Goal: Find specific page/section: Locate a particular part of the current website

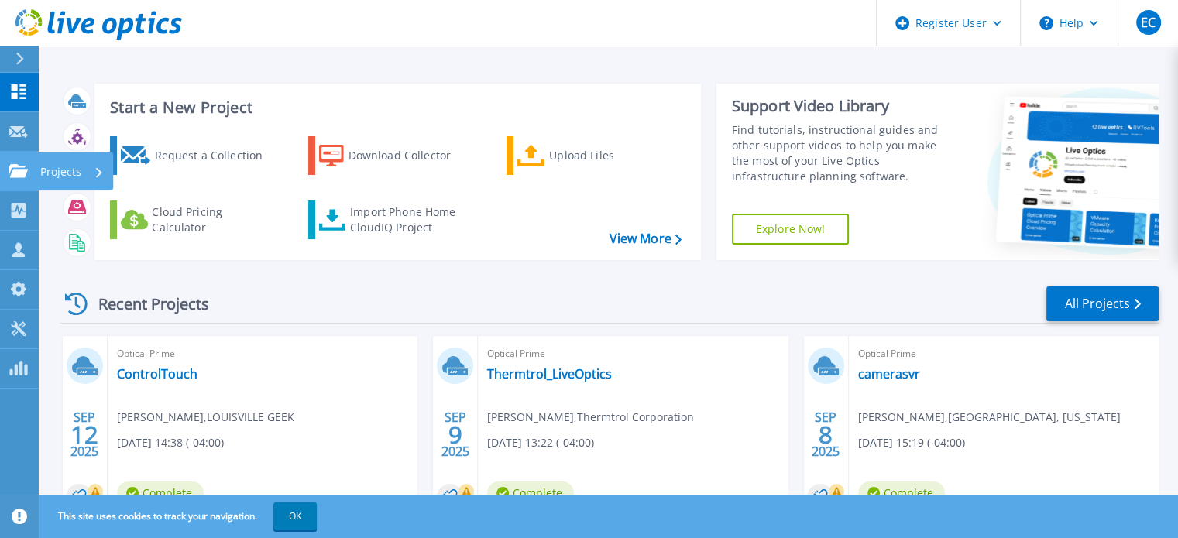
click at [35, 180] on link "Projects Projects" at bounding box center [19, 171] width 39 height 39
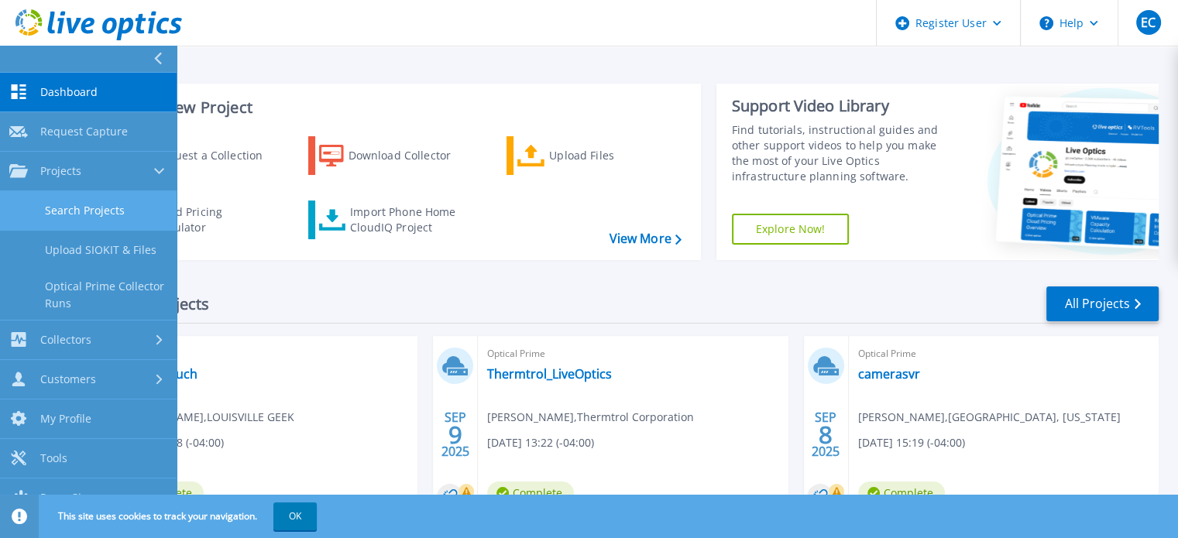
click at [102, 206] on link "Search Projects" at bounding box center [88, 210] width 177 height 39
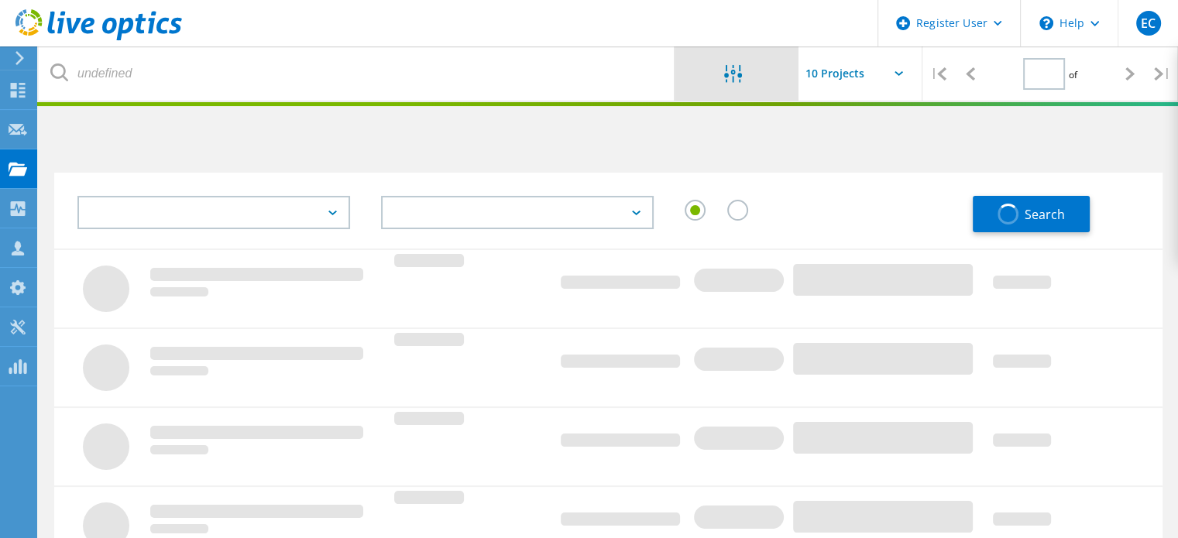
type input "1"
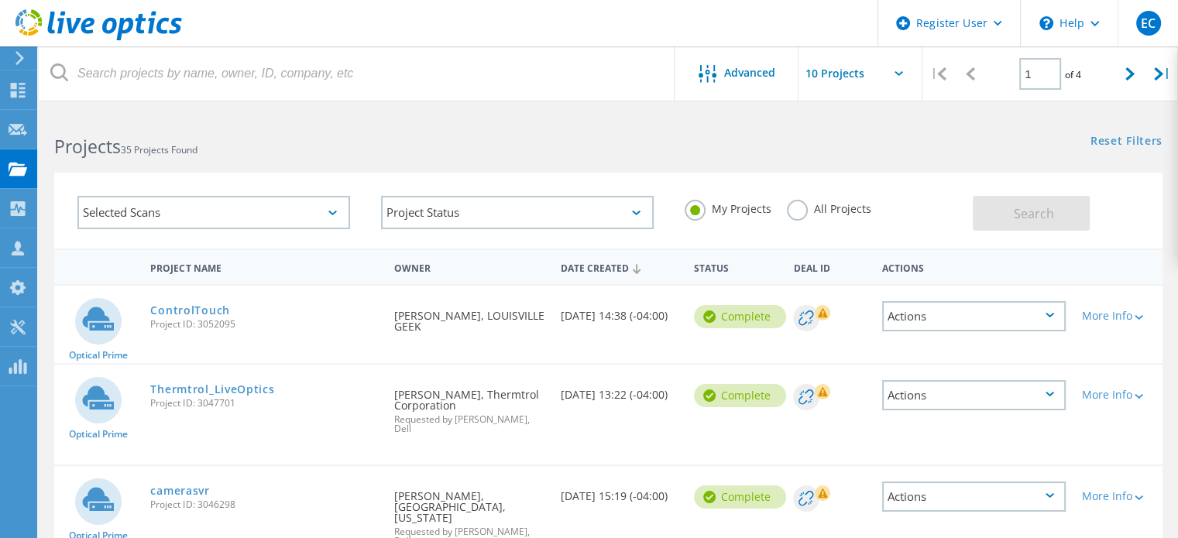
click at [290, 208] on div "Selected Scans" at bounding box center [213, 212] width 273 height 33
click at [351, 115] on div "Projects 35 Projects Found" at bounding box center [323, 132] width 569 height 41
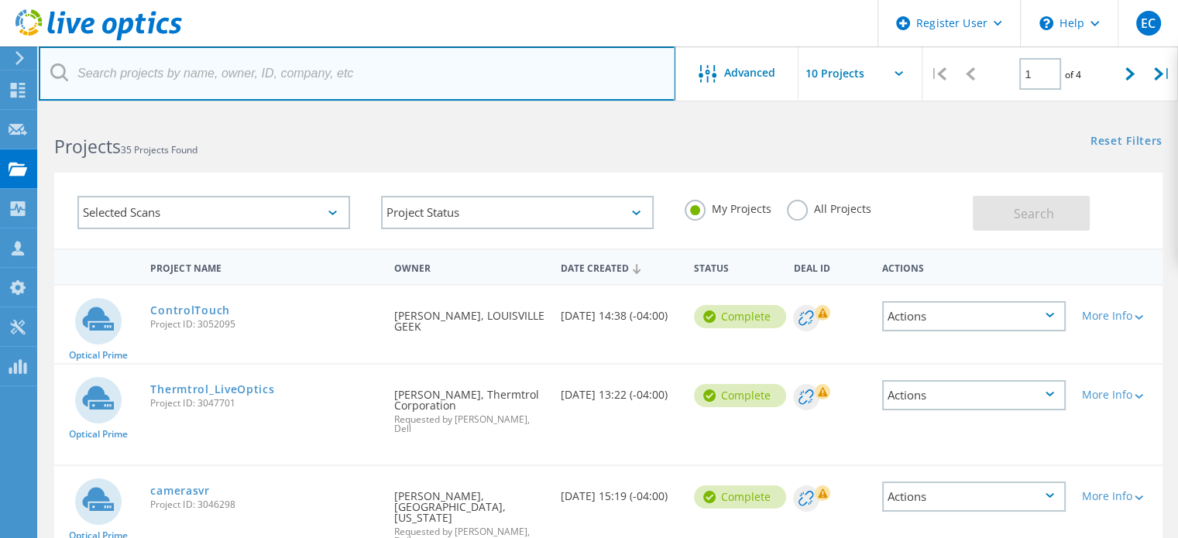
click at [392, 77] on input "text" at bounding box center [357, 73] width 637 height 54
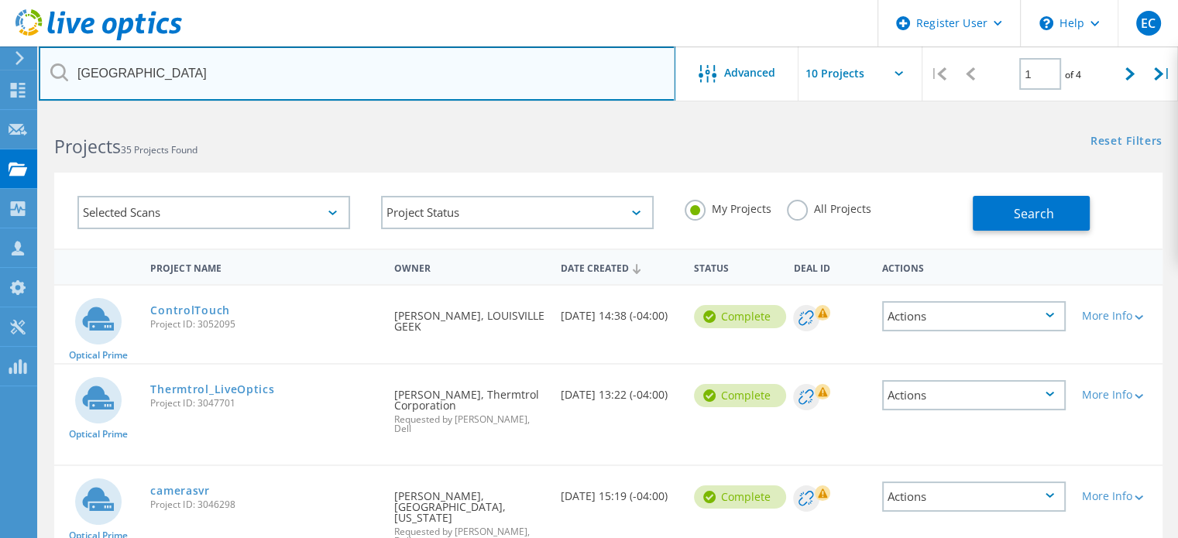
type input "valley oaks"
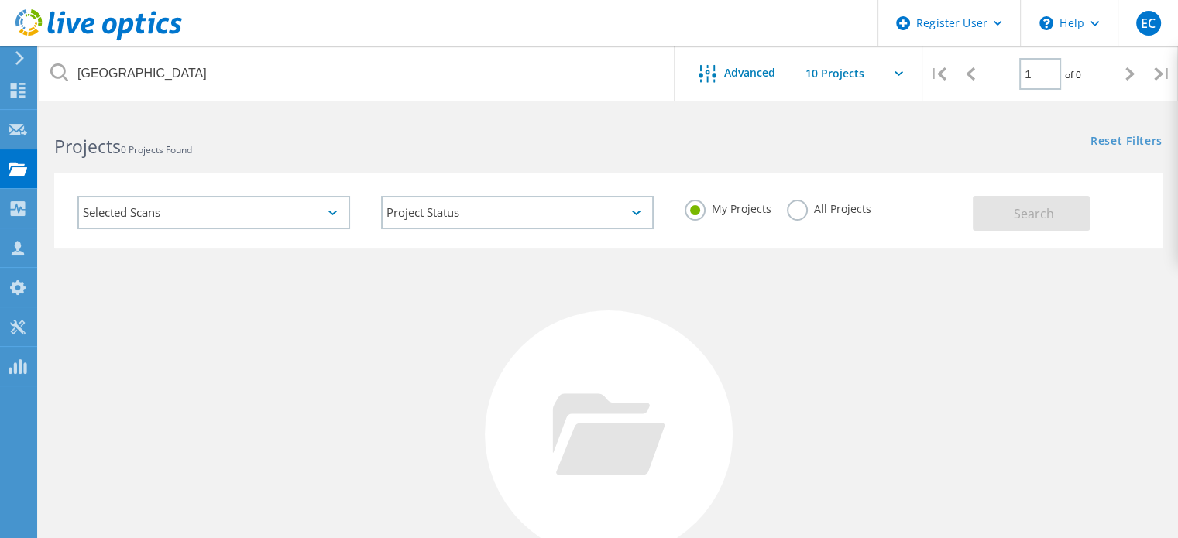
click at [797, 210] on label "All Projects" at bounding box center [829, 207] width 84 height 15
click at [0, 0] on input "All Projects" at bounding box center [0, 0] width 0 height 0
click at [979, 229] on button "Search" at bounding box center [1031, 213] width 117 height 35
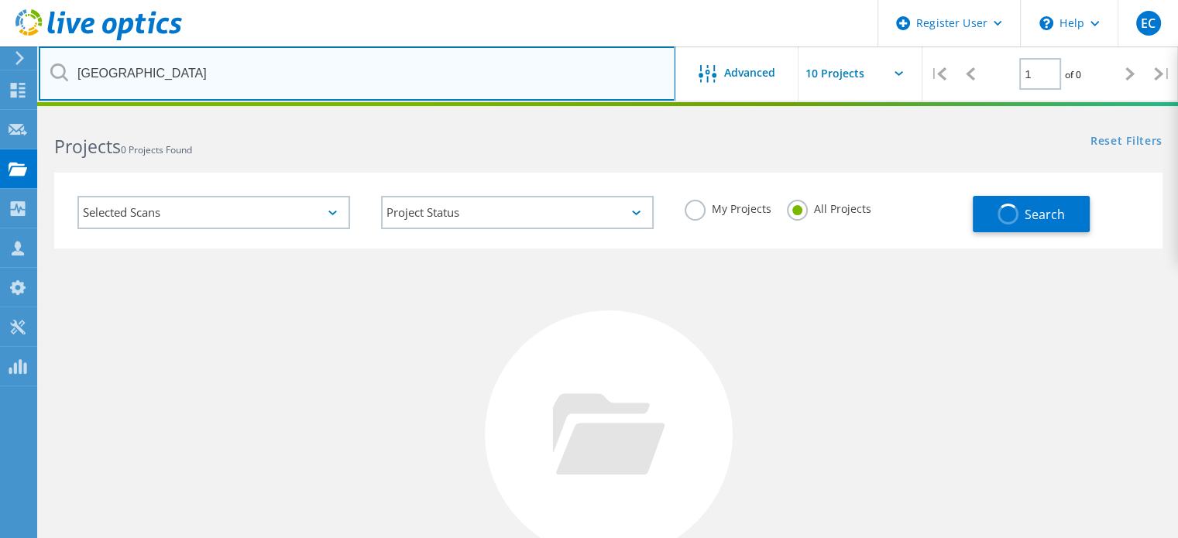
click at [288, 89] on input "valley oaks" at bounding box center [357, 73] width 637 height 54
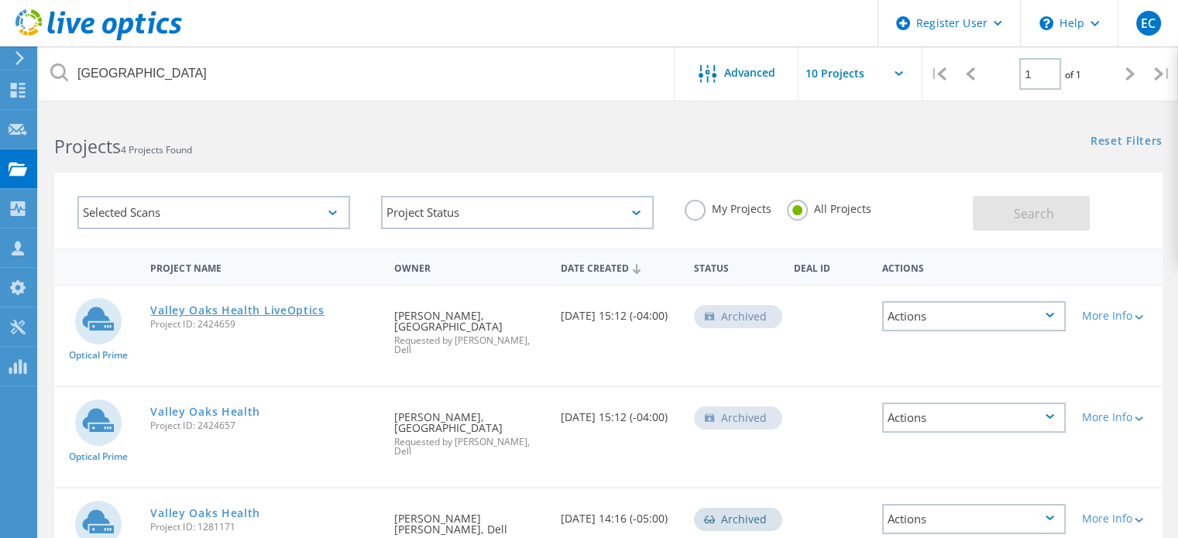
click at [286, 314] on link "Valley Oaks Health LiveOptics" at bounding box center [236, 310] width 173 height 11
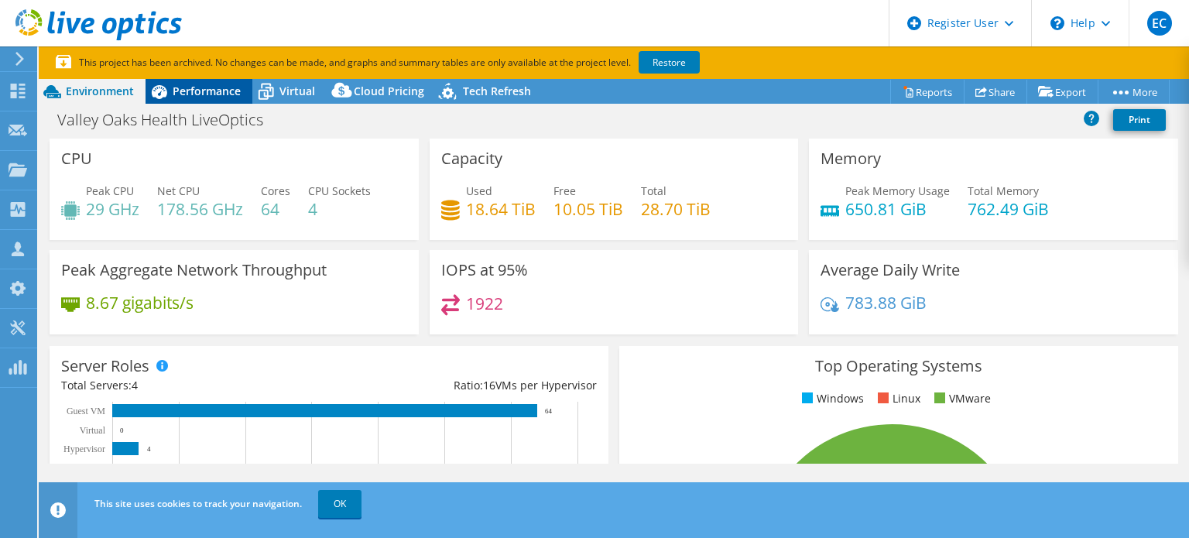
click at [232, 89] on span "Performance" at bounding box center [207, 91] width 68 height 15
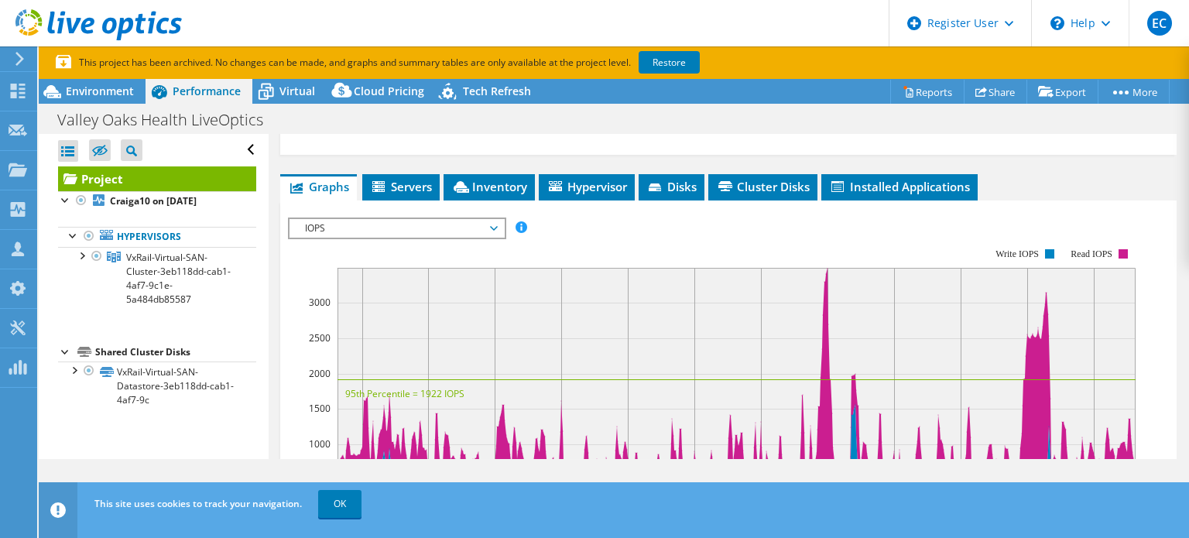
scroll to position [570, 0]
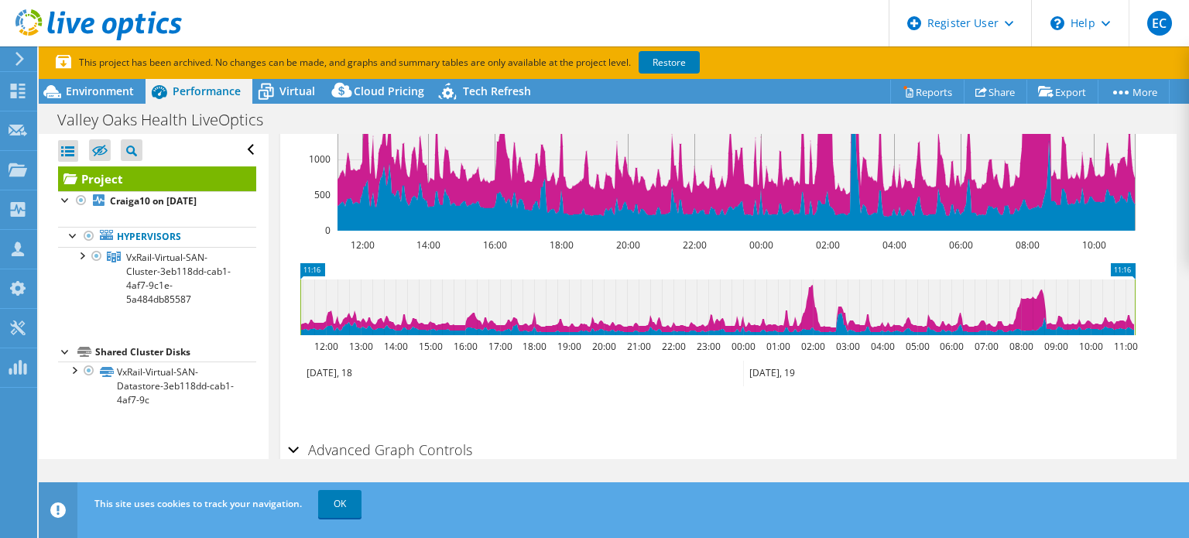
drag, startPoint x: 1170, startPoint y: 331, endPoint x: 1187, endPoint y: 275, distance: 58.3
click at [1187, 275] on article "Project Details Prepared for: [PERSON_NAME], [EMAIL_ADDRESS][DOMAIN_NAME] Accou…" at bounding box center [729, 296] width 921 height 325
drag, startPoint x: 1175, startPoint y: 312, endPoint x: 1185, endPoint y: 310, distance: 10.3
click at [1185, 310] on article "Project Details Prepared for: [PERSON_NAME], [EMAIL_ADDRESS][DOMAIN_NAME] Accou…" at bounding box center [729, 296] width 921 height 325
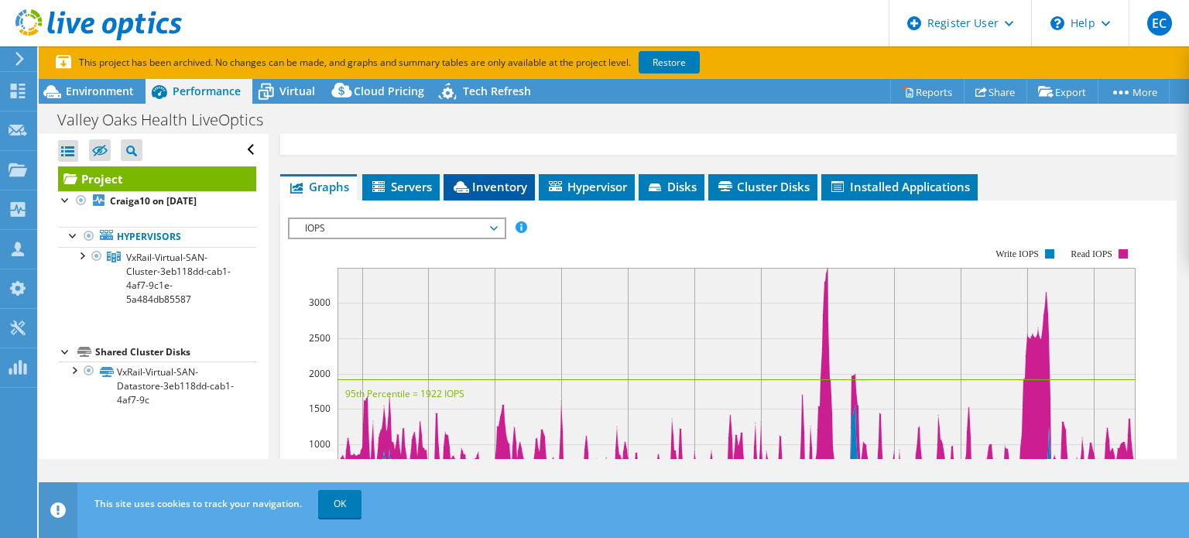
click at [517, 180] on span "Inventory" at bounding box center [489, 186] width 76 height 15
